Goal: Check status

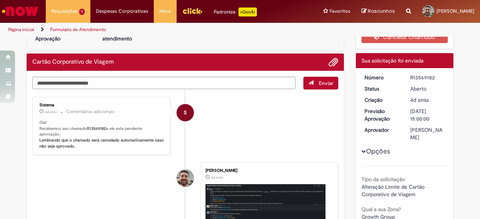
scroll to position [37, 0]
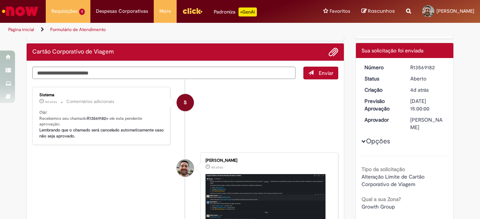
click at [413, 66] on div "R13569182" at bounding box center [427, 67] width 35 height 7
copy div "R13569182"
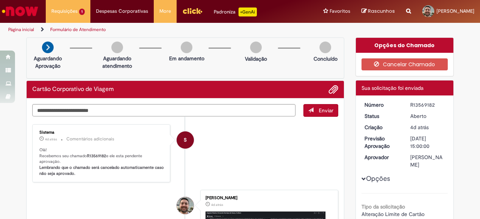
click at [427, 106] on div "R13569182" at bounding box center [427, 104] width 35 height 7
copy div "R13569182"
